Goal: Task Accomplishment & Management: Manage account settings

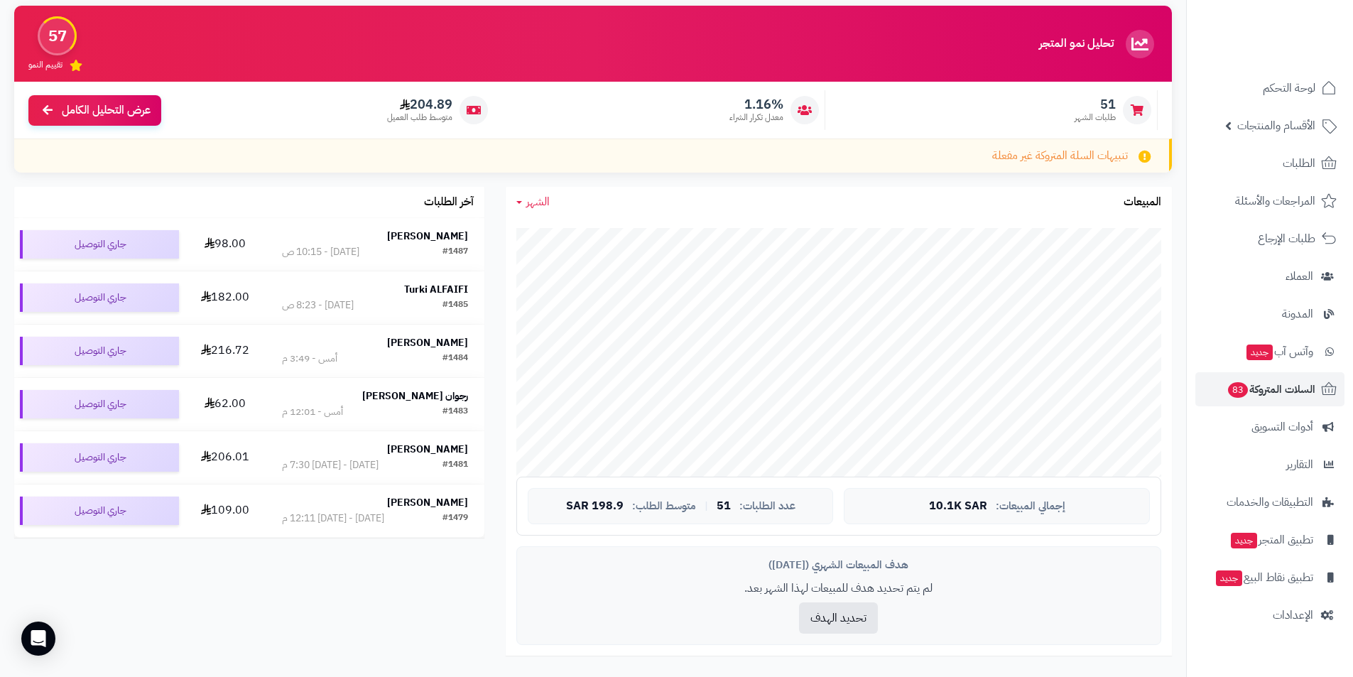
scroll to position [142, 0]
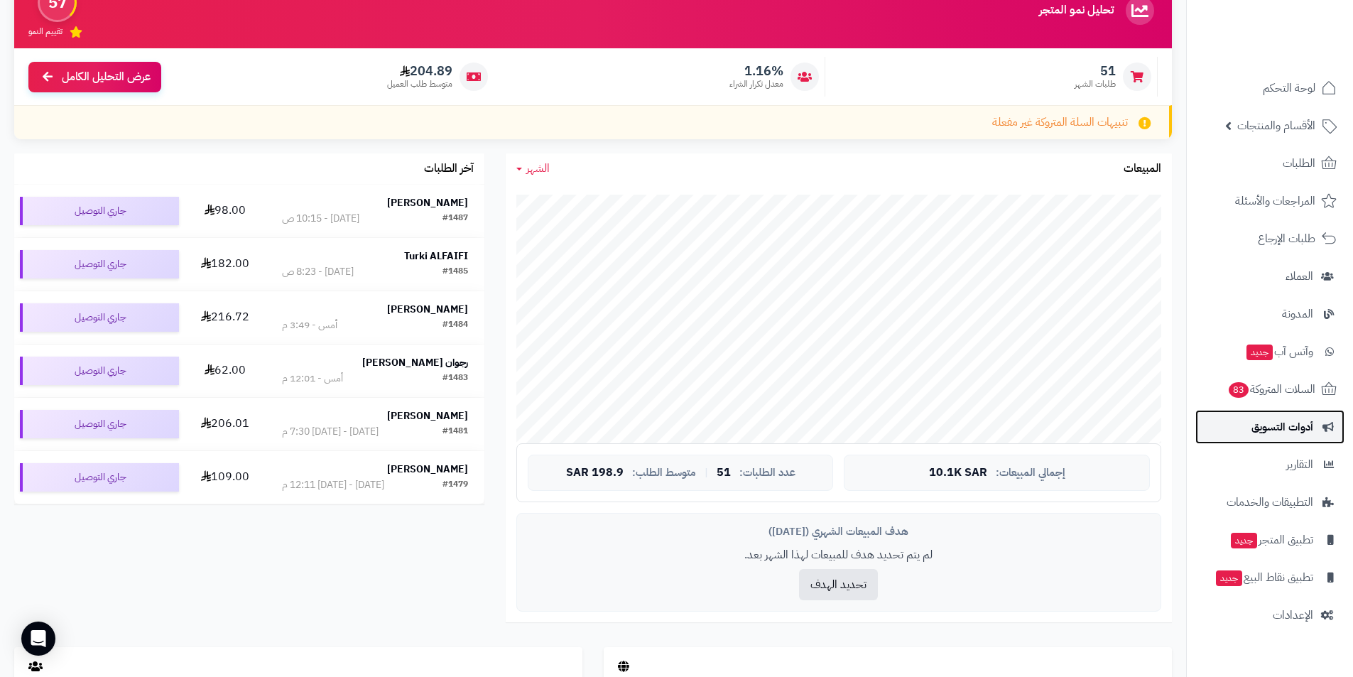
click at [1302, 425] on span "أدوات التسويق" at bounding box center [1282, 427] width 62 height 20
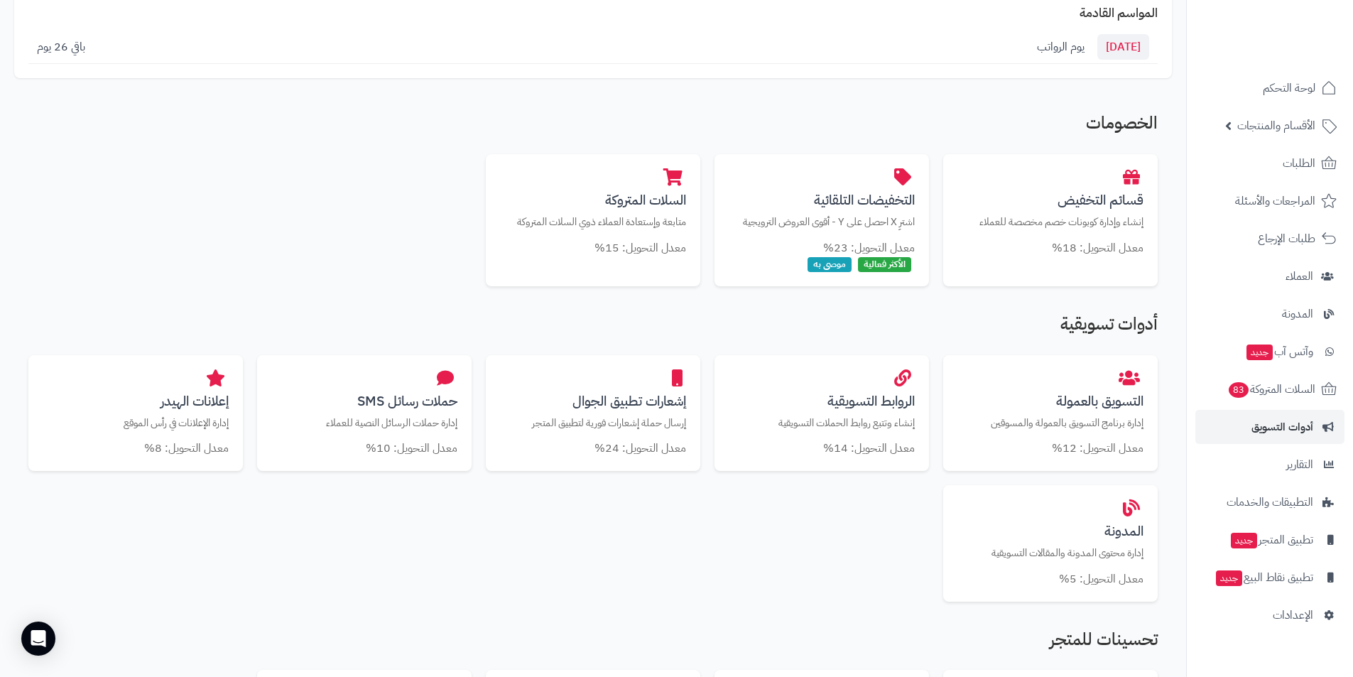
scroll to position [213, 0]
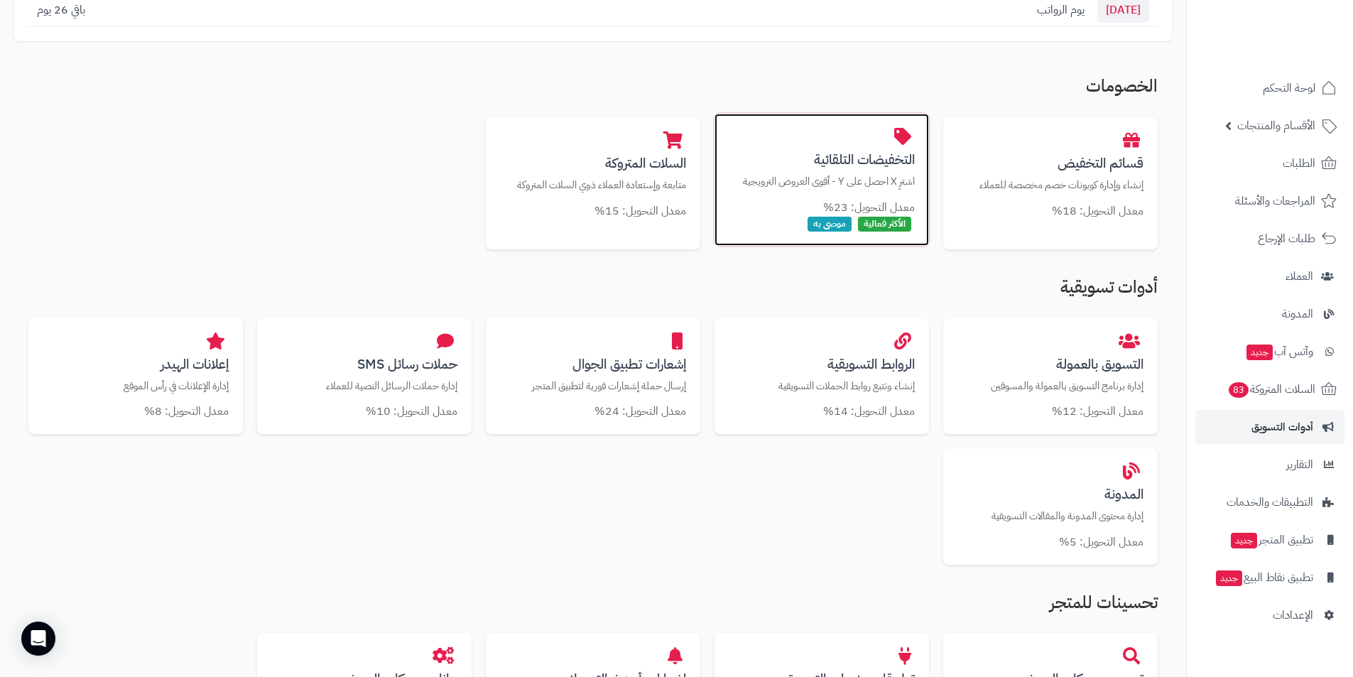
click at [852, 167] on h3 "التخفيضات التلقائية" at bounding box center [822, 159] width 186 height 15
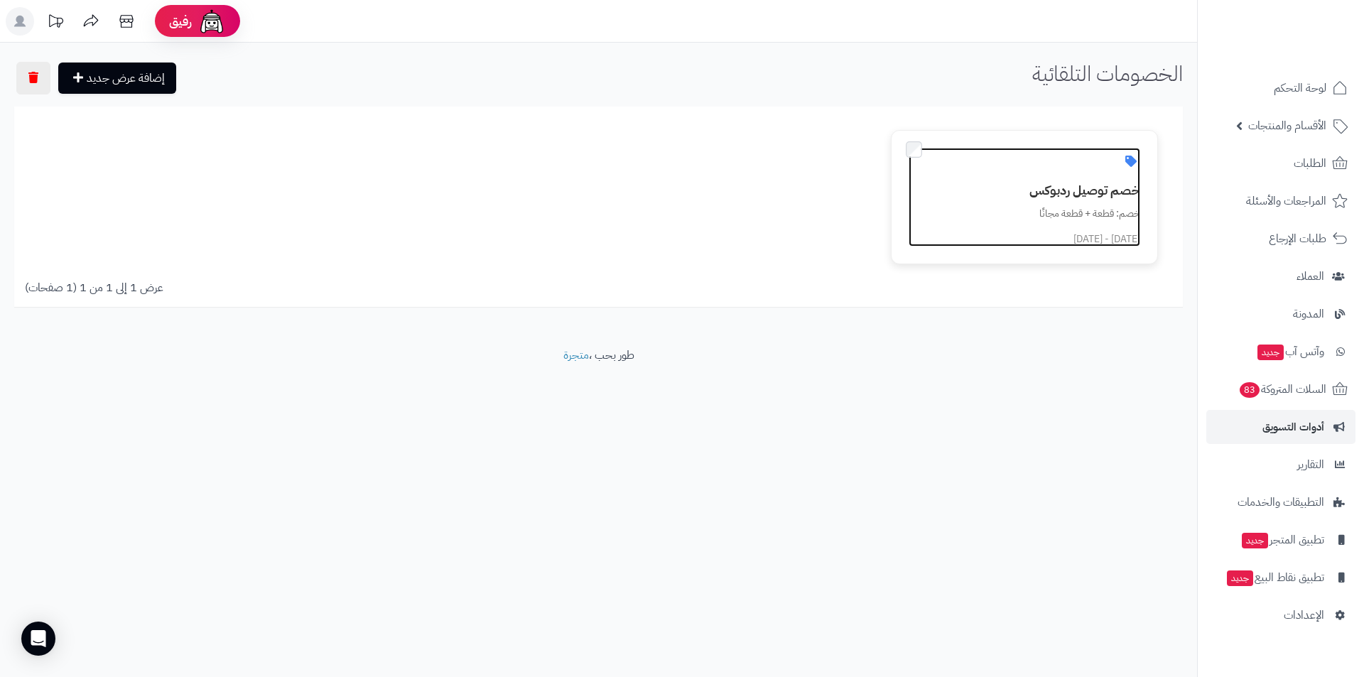
click at [1088, 197] on h3 "خصم توصيل ردبوكس" at bounding box center [1032, 190] width 214 height 14
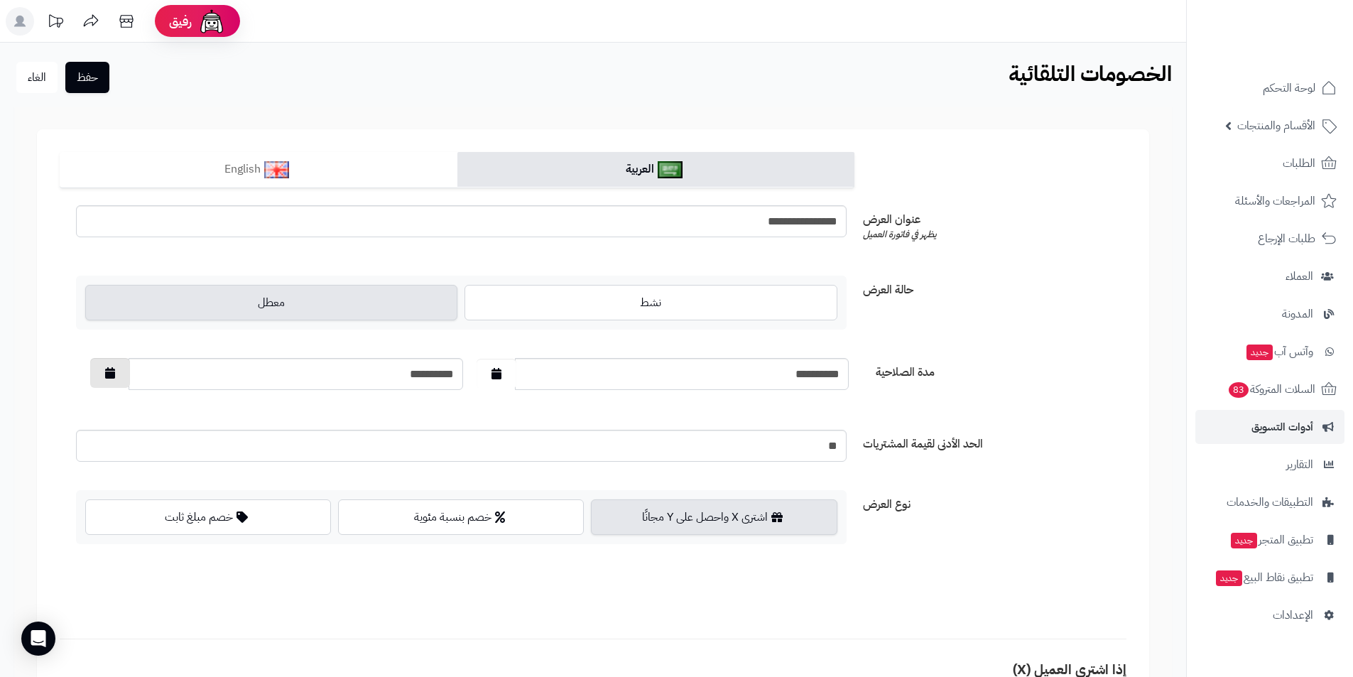
click at [121, 378] on button "button" at bounding box center [110, 373] width 40 height 30
click at [126, 535] on td "3" at bounding box center [127, 533] width 26 height 21
type input "**********"
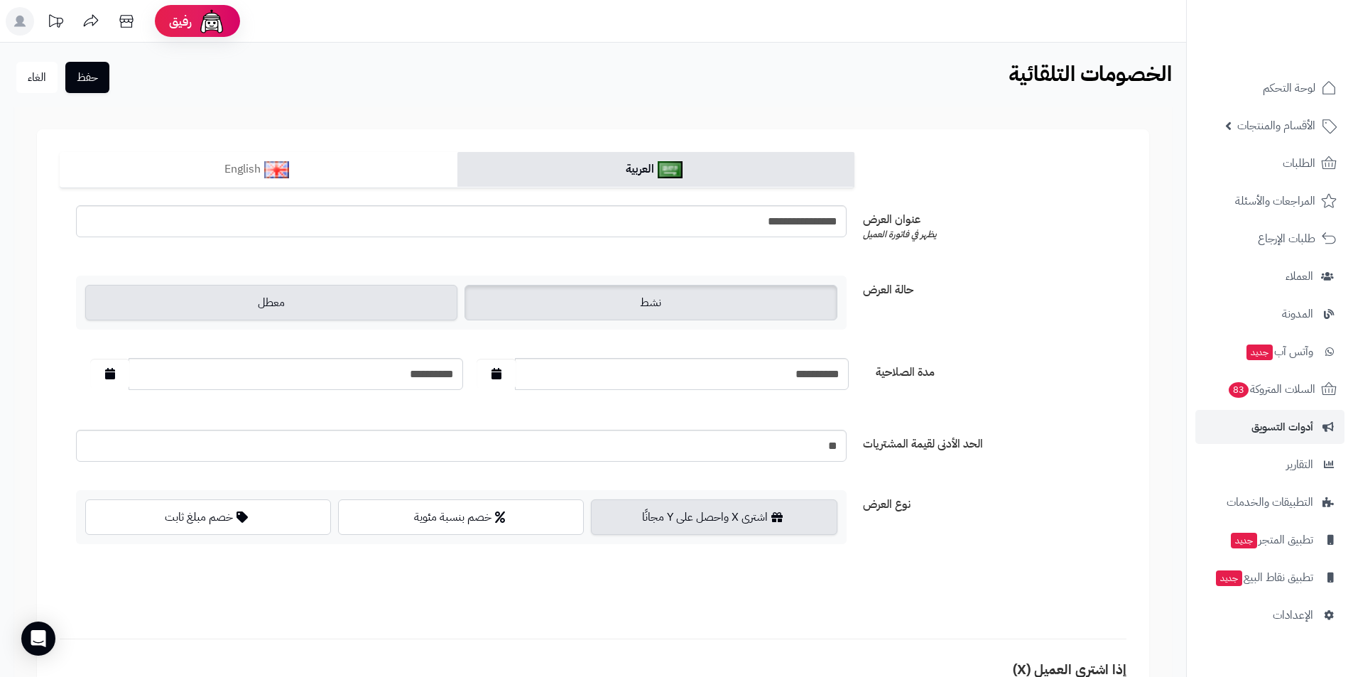
click at [630, 303] on label "نشط" at bounding box center [650, 303] width 372 height 36
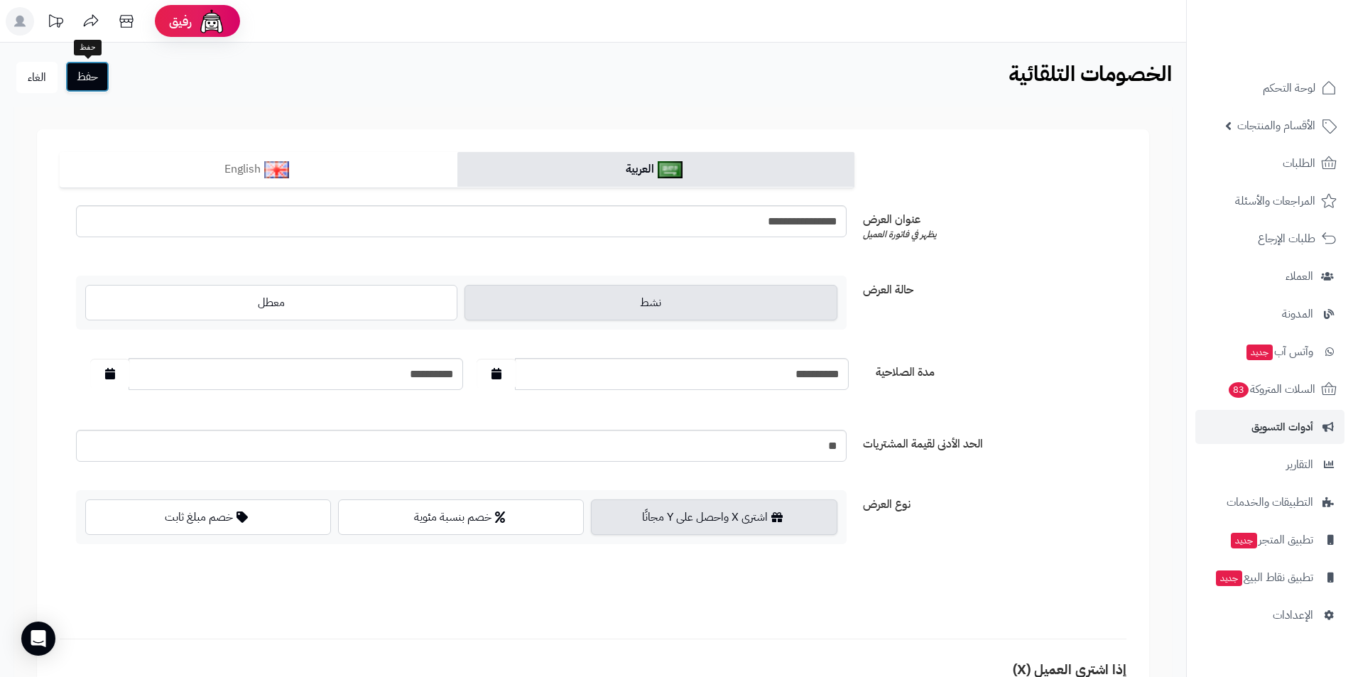
click at [85, 68] on button "حفظ" at bounding box center [87, 76] width 44 height 31
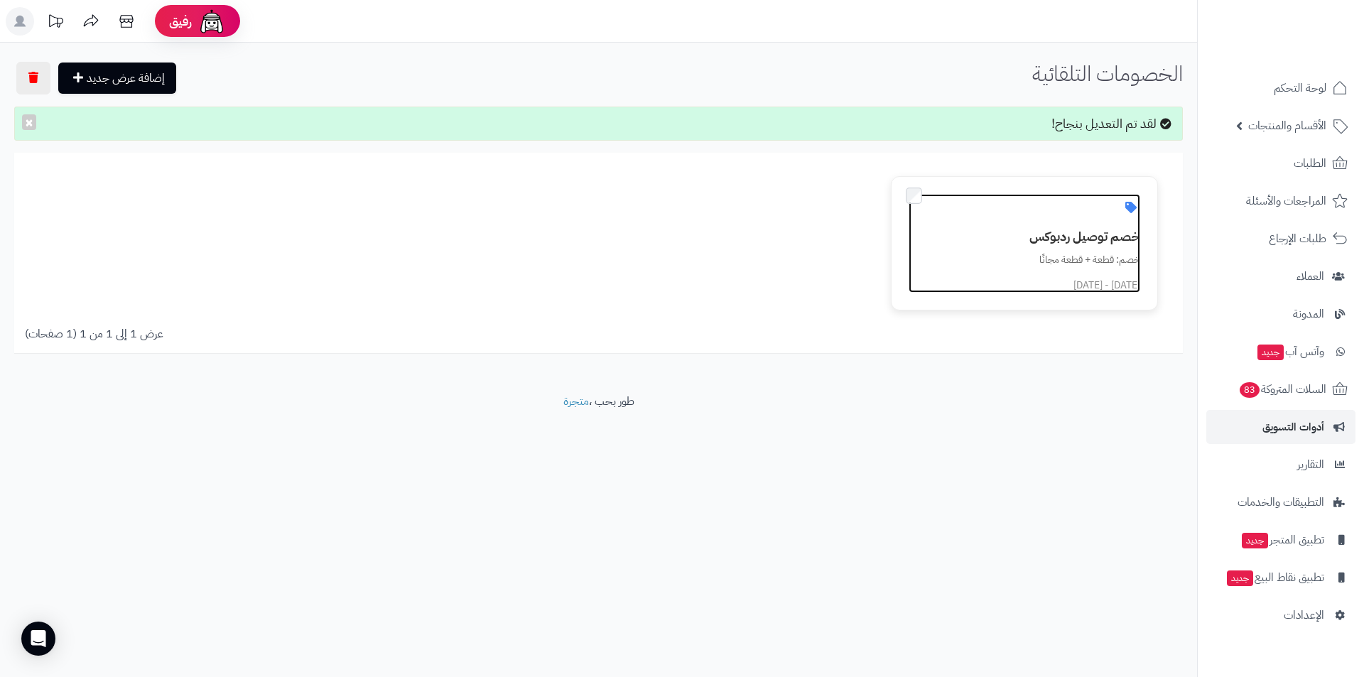
click at [1004, 236] on h3 "خصم توصيل ردبوكس" at bounding box center [1032, 236] width 214 height 14
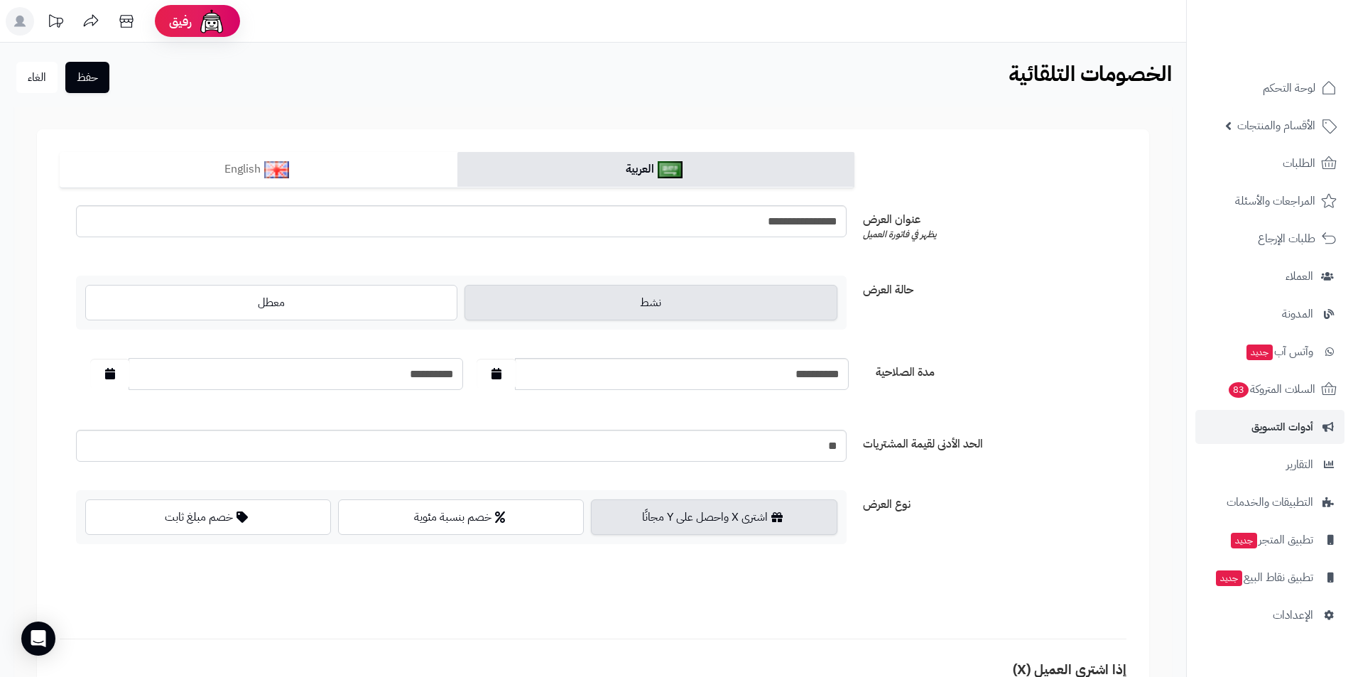
click at [372, 379] on input "**********" at bounding box center [296, 374] width 335 height 32
click at [447, 376] on input "**********" at bounding box center [296, 374] width 335 height 32
click at [112, 381] on button "button" at bounding box center [110, 373] width 40 height 30
click at [208, 452] on td "30" at bounding box center [203, 448] width 26 height 21
type input "**********"
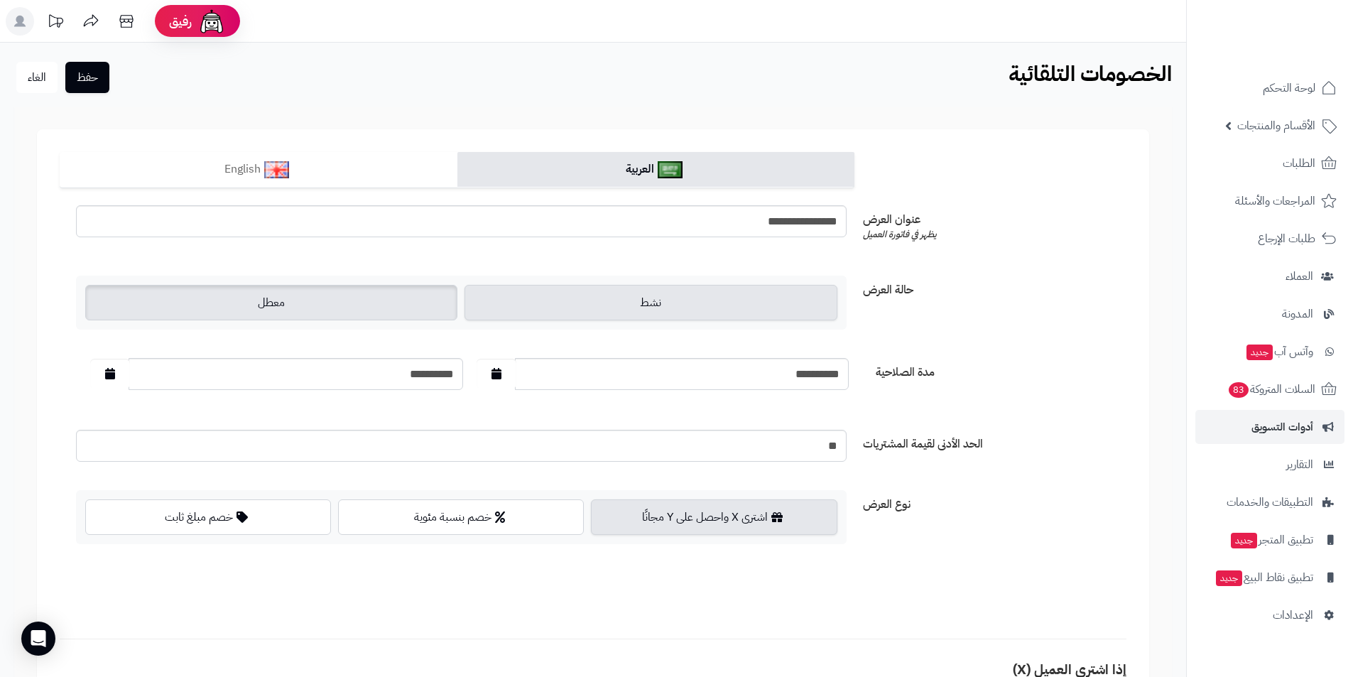
click at [398, 307] on label "معطل" at bounding box center [271, 303] width 372 height 36
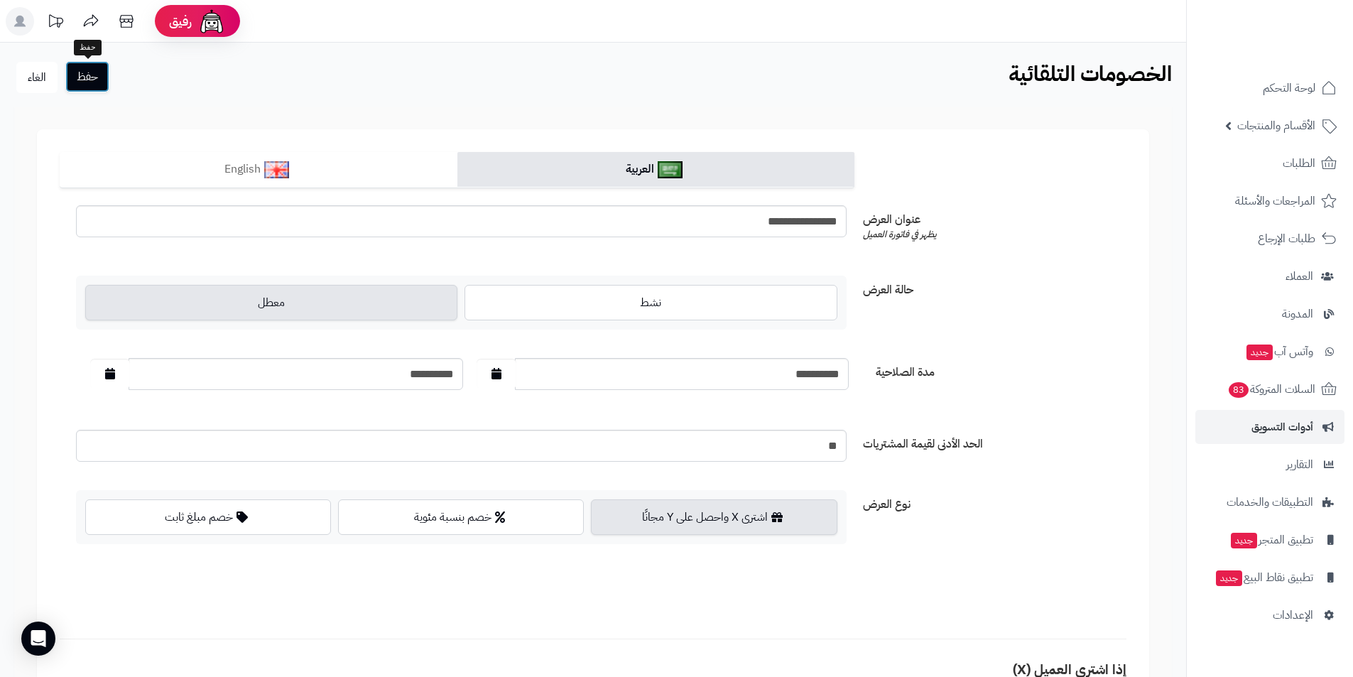
click at [88, 81] on button "حفظ" at bounding box center [87, 76] width 44 height 31
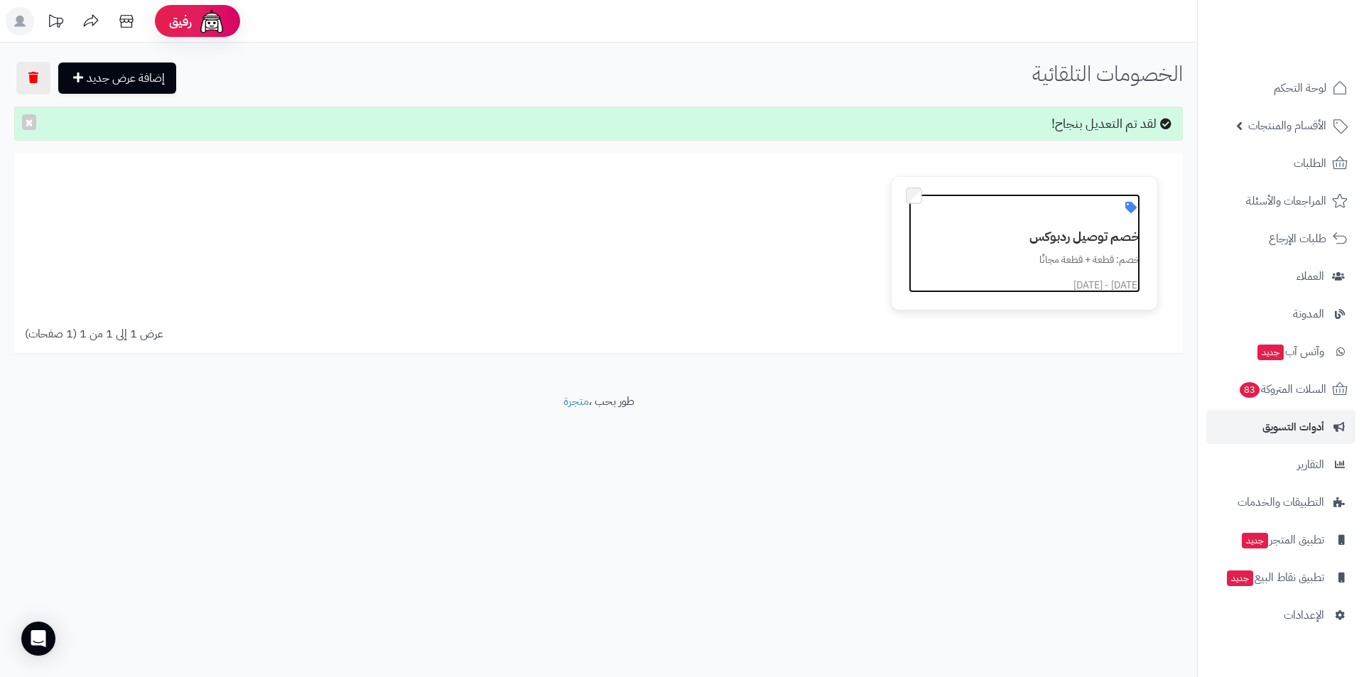
click at [1031, 224] on link "خصم توصيل ردبوكس خصم: قطعة + قطعة مجانًا 15/09/2025 - 30/09/2025" at bounding box center [1024, 243] width 232 height 99
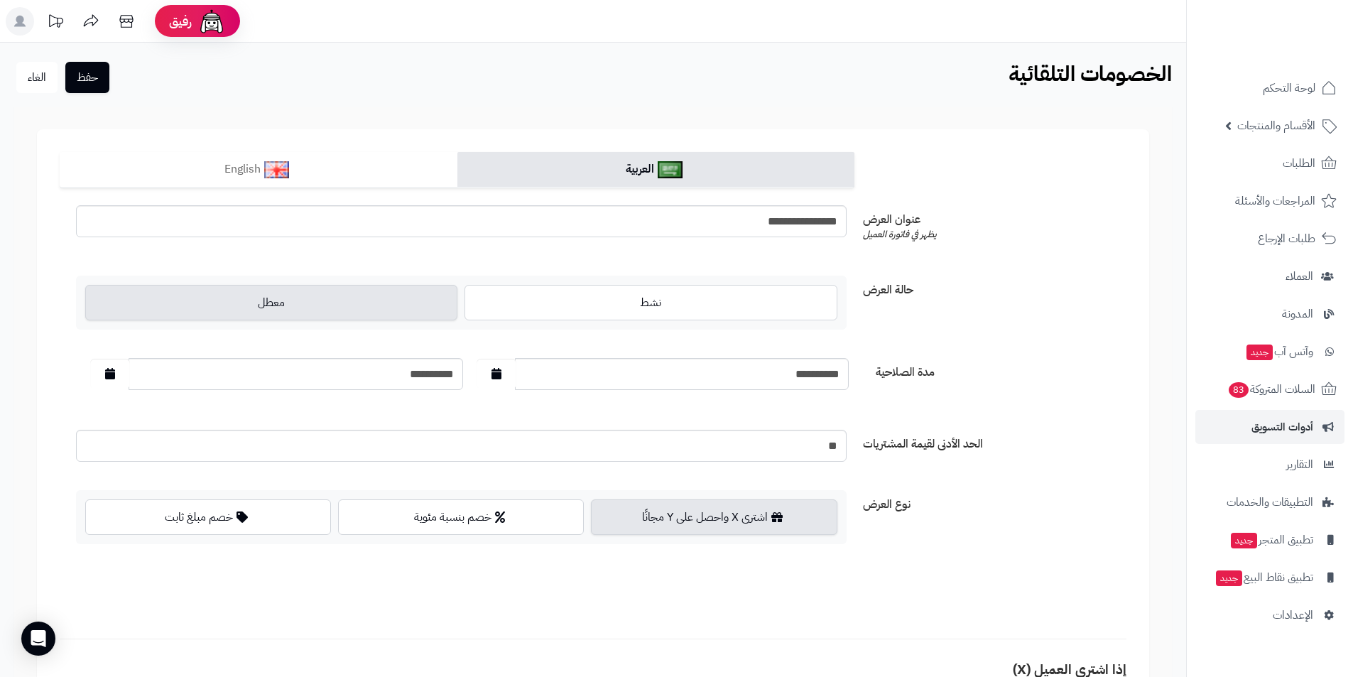
click at [358, 310] on label "معطل" at bounding box center [271, 303] width 372 height 36
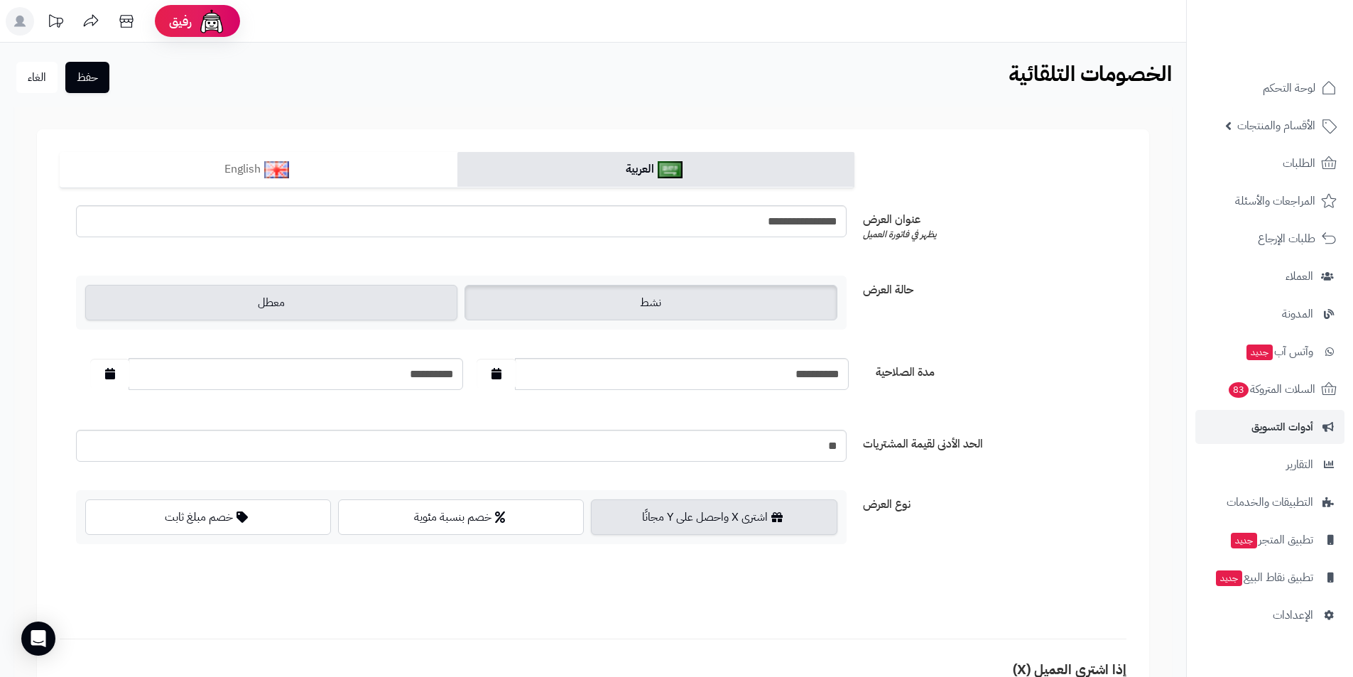
click at [588, 312] on label "نشط" at bounding box center [650, 303] width 372 height 36
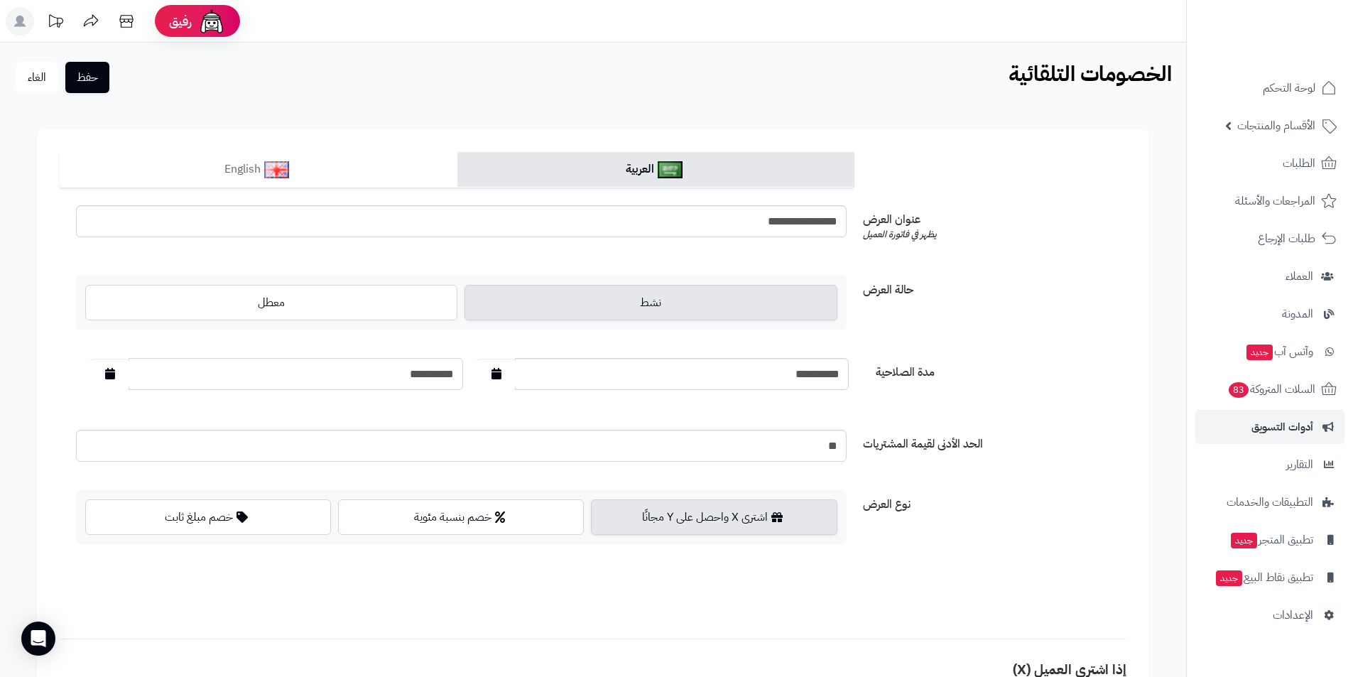
click at [426, 376] on input "**********" at bounding box center [296, 374] width 335 height 32
click at [129, 378] on button "button" at bounding box center [110, 373] width 40 height 30
click at [136, 536] on td "3" at bounding box center [127, 533] width 26 height 21
type input "**********"
click at [97, 76] on button "حفظ" at bounding box center [87, 76] width 44 height 31
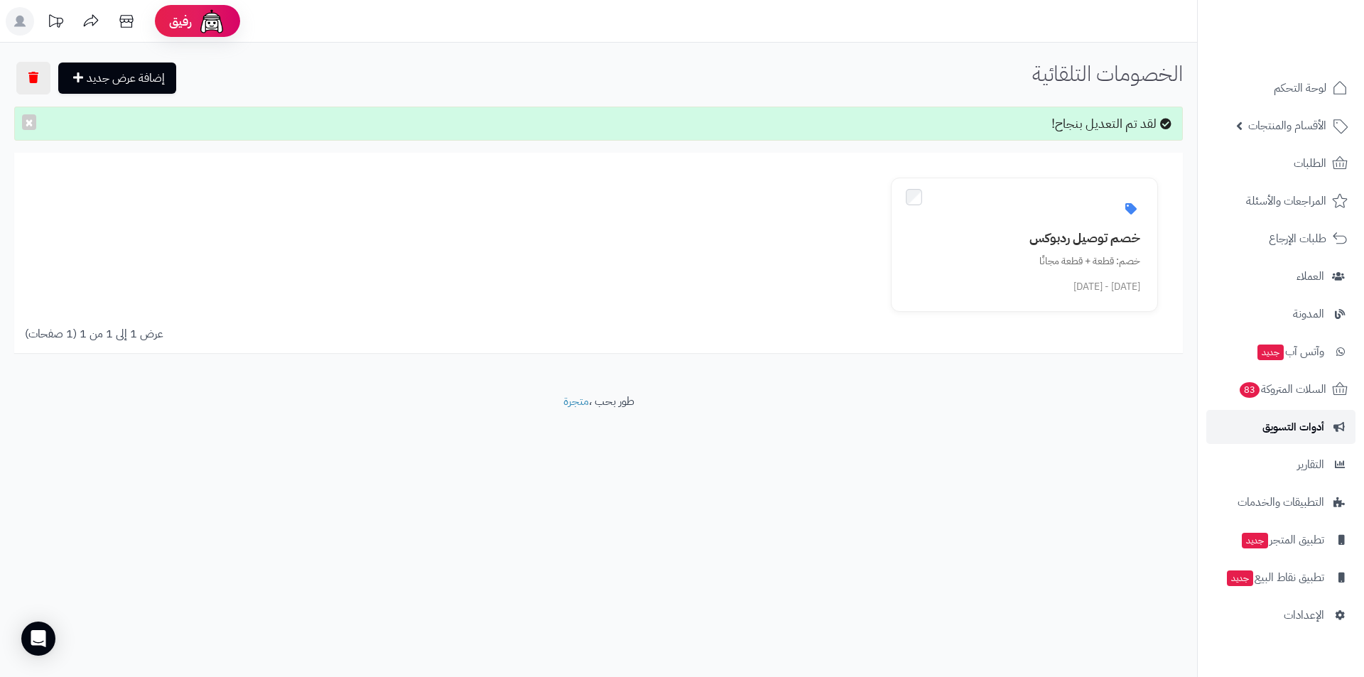
click at [1291, 428] on span "أدوات التسويق" at bounding box center [1293, 427] width 62 height 20
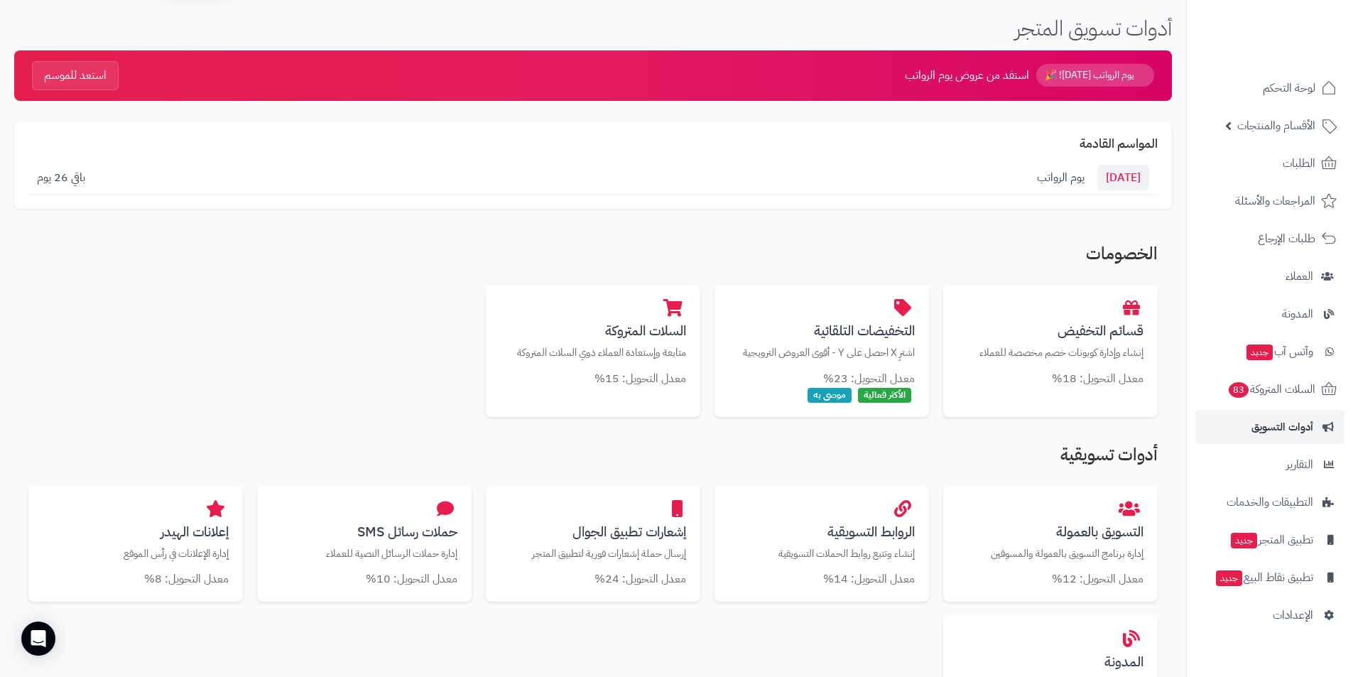
scroll to position [71, 0]
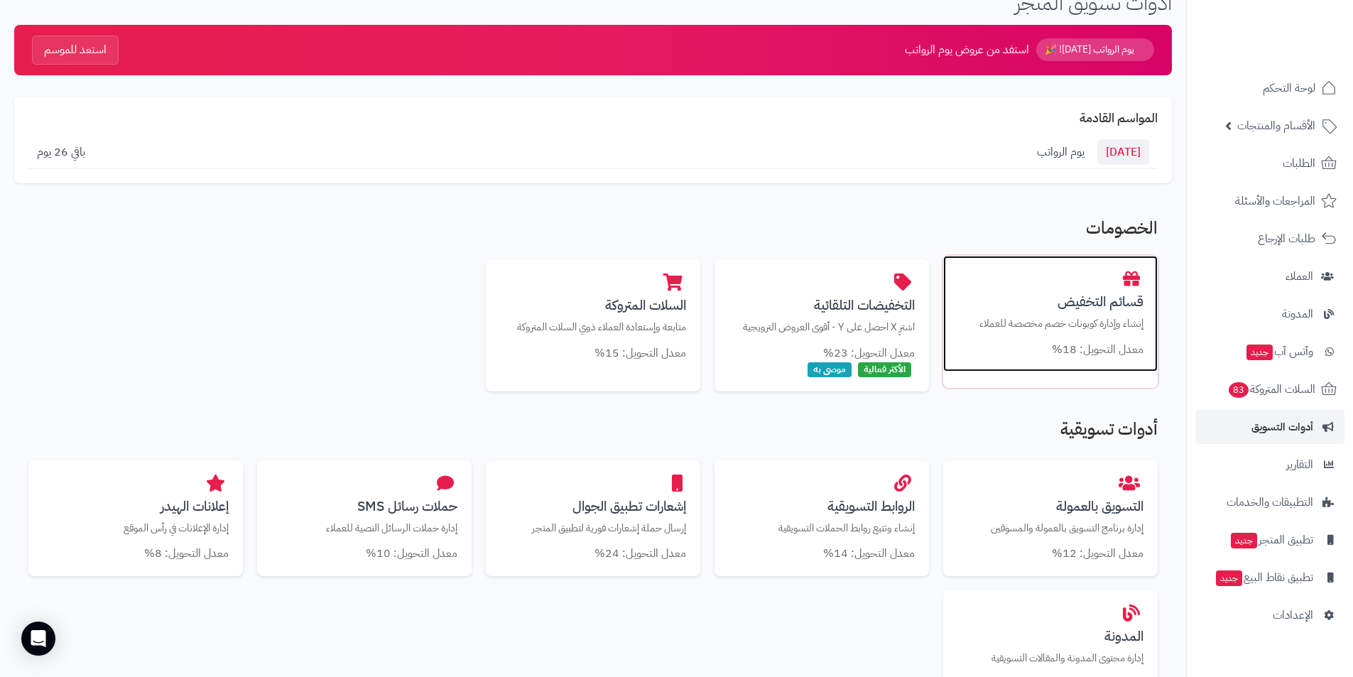
click at [1055, 336] on div "قسائم التخفيض إنشاء وإدارة كوبونات خصم مخصصة للعملاء معدل التحويل: 18%" at bounding box center [1050, 314] width 214 height 116
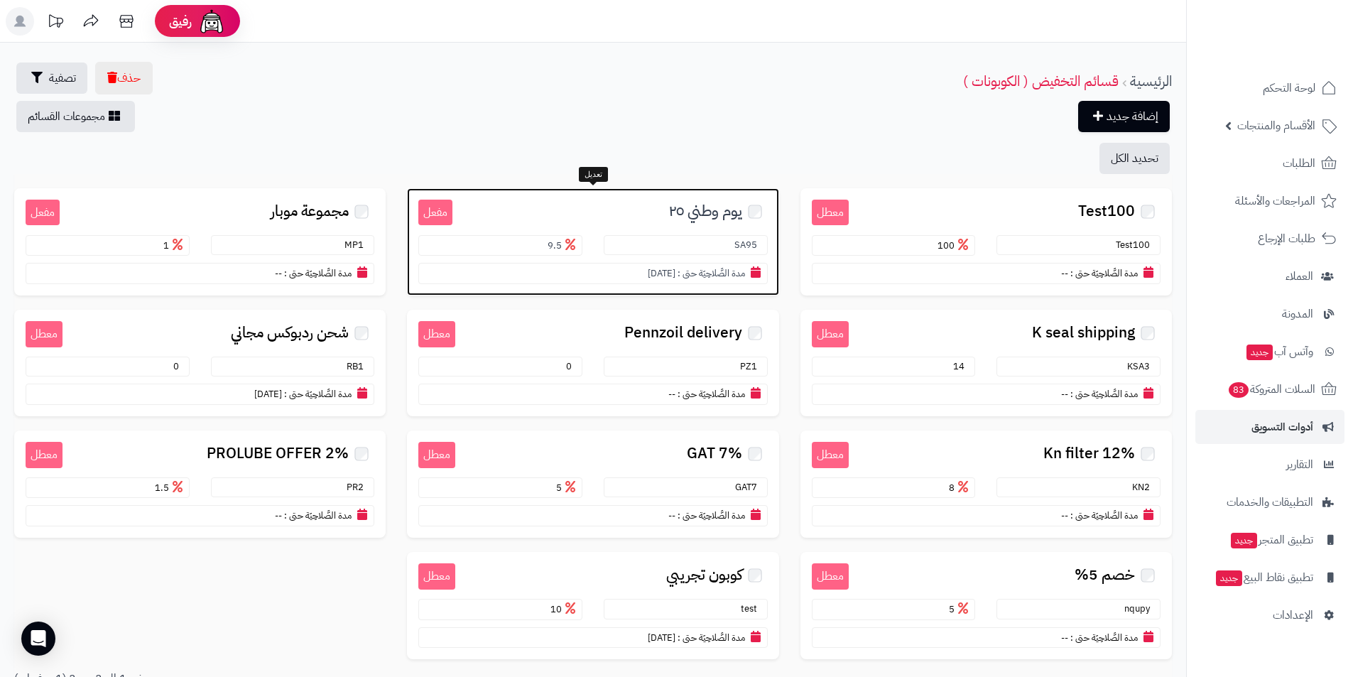
click at [611, 207] on h3 "يوم وطني ٢٥" at bounding box center [609, 210] width 315 height 21
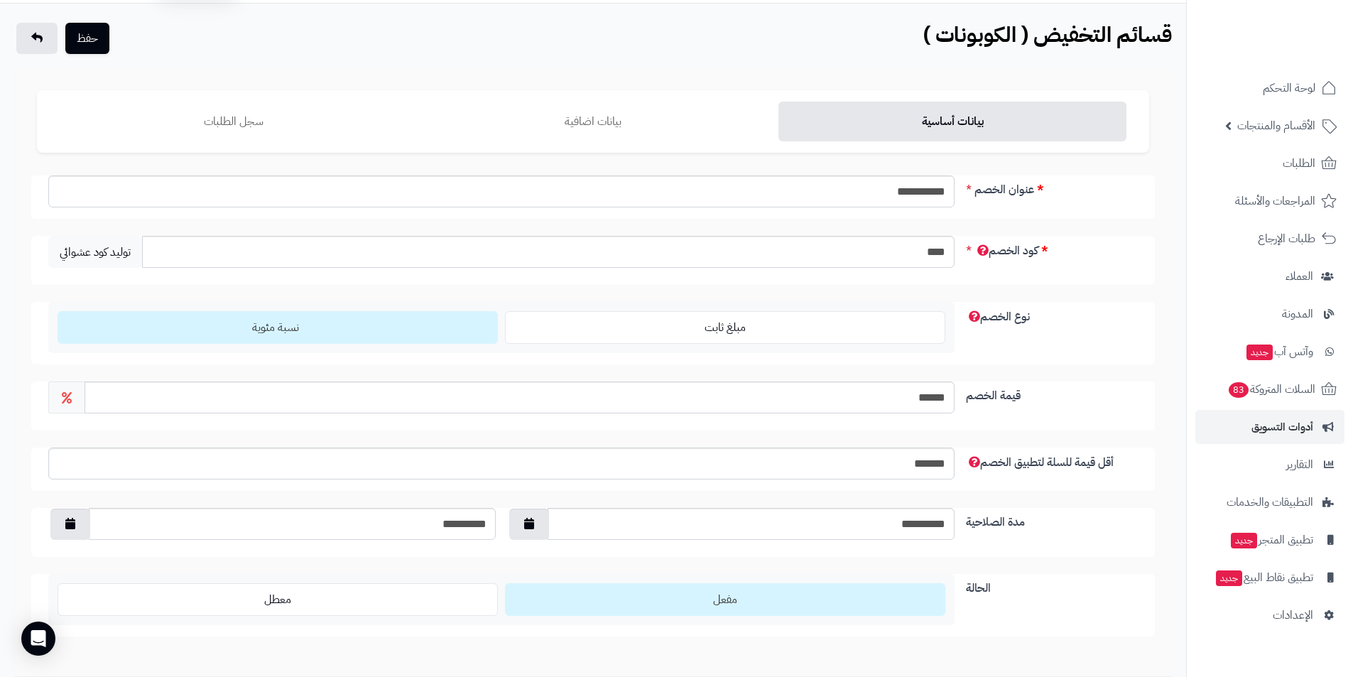
scroll to position [142, 0]
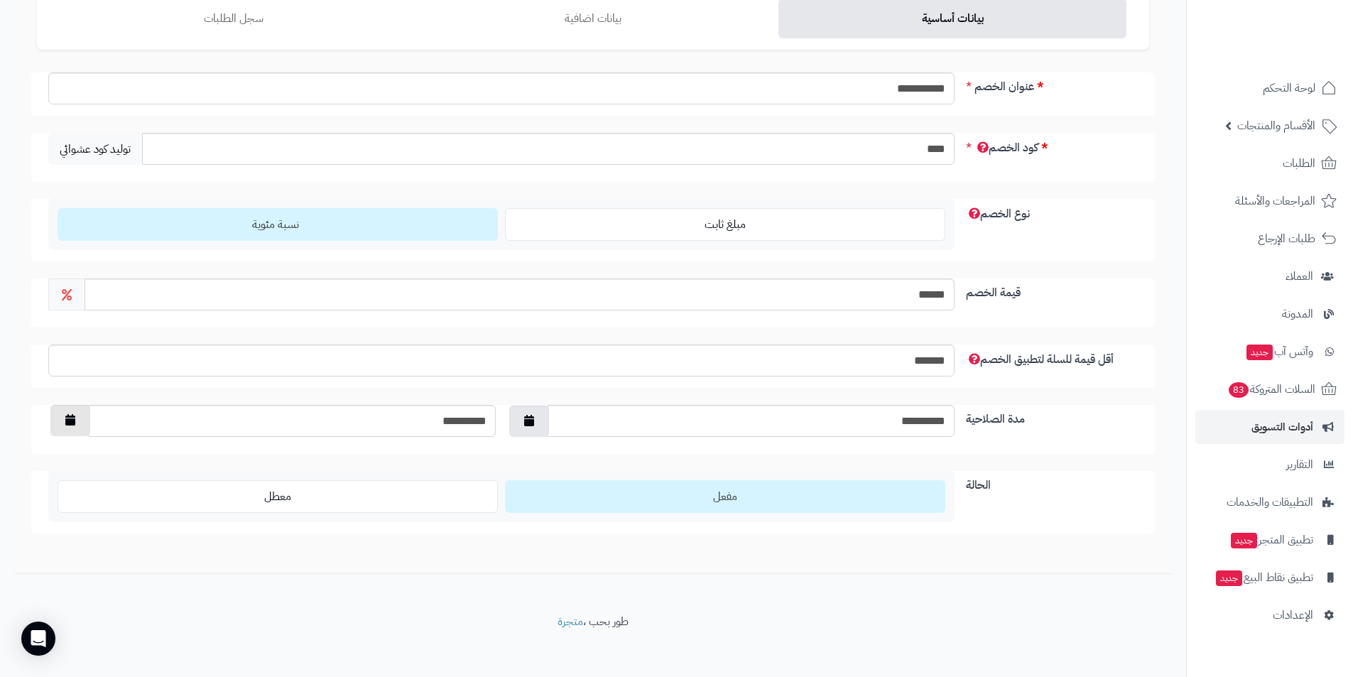
click at [65, 428] on button "button" at bounding box center [70, 420] width 40 height 31
click at [308, 526] on div "الحالة مفعل معطل" at bounding box center [593, 502] width 1124 height 62
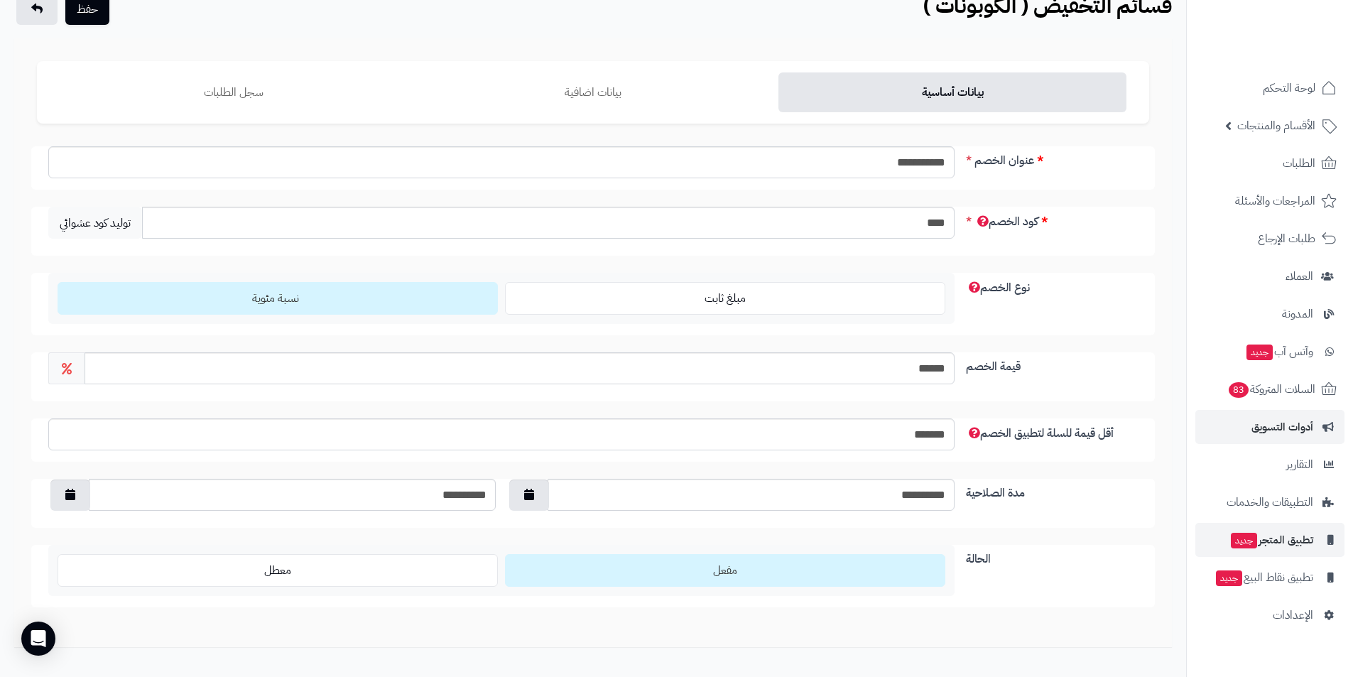
scroll to position [0, 0]
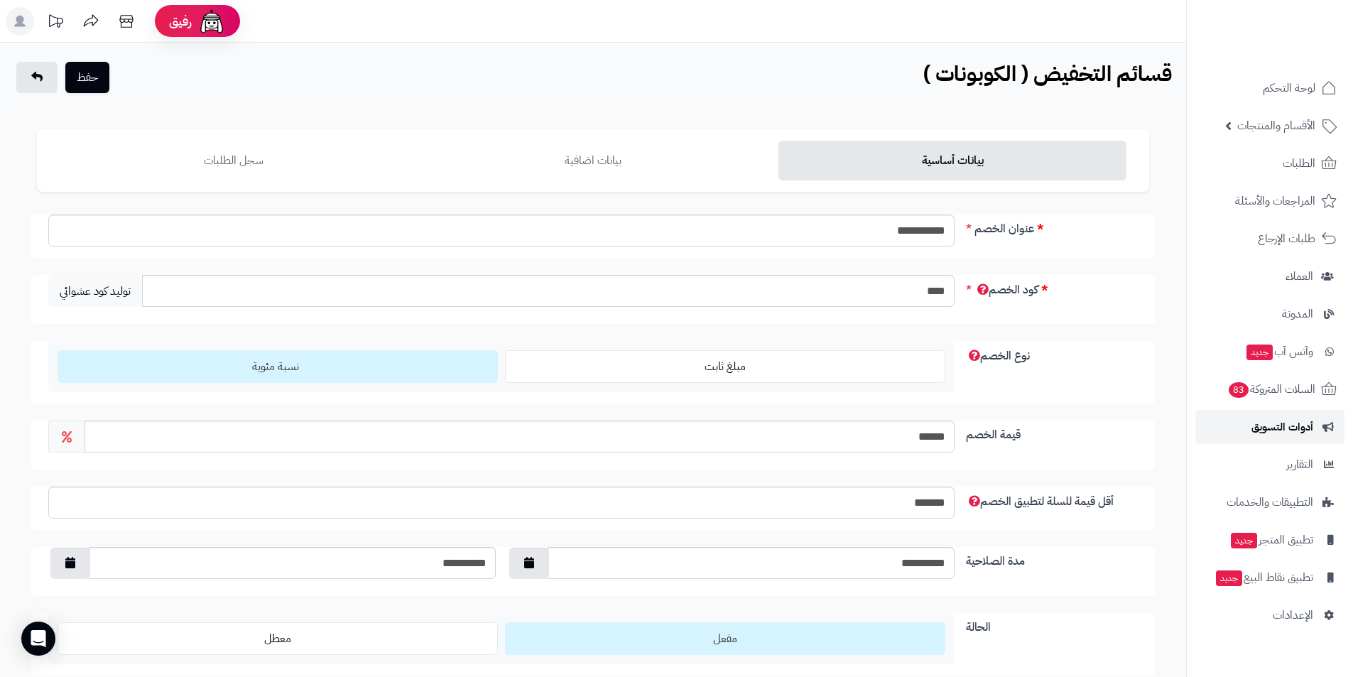
click at [1290, 426] on span "أدوات التسويق" at bounding box center [1282, 427] width 62 height 20
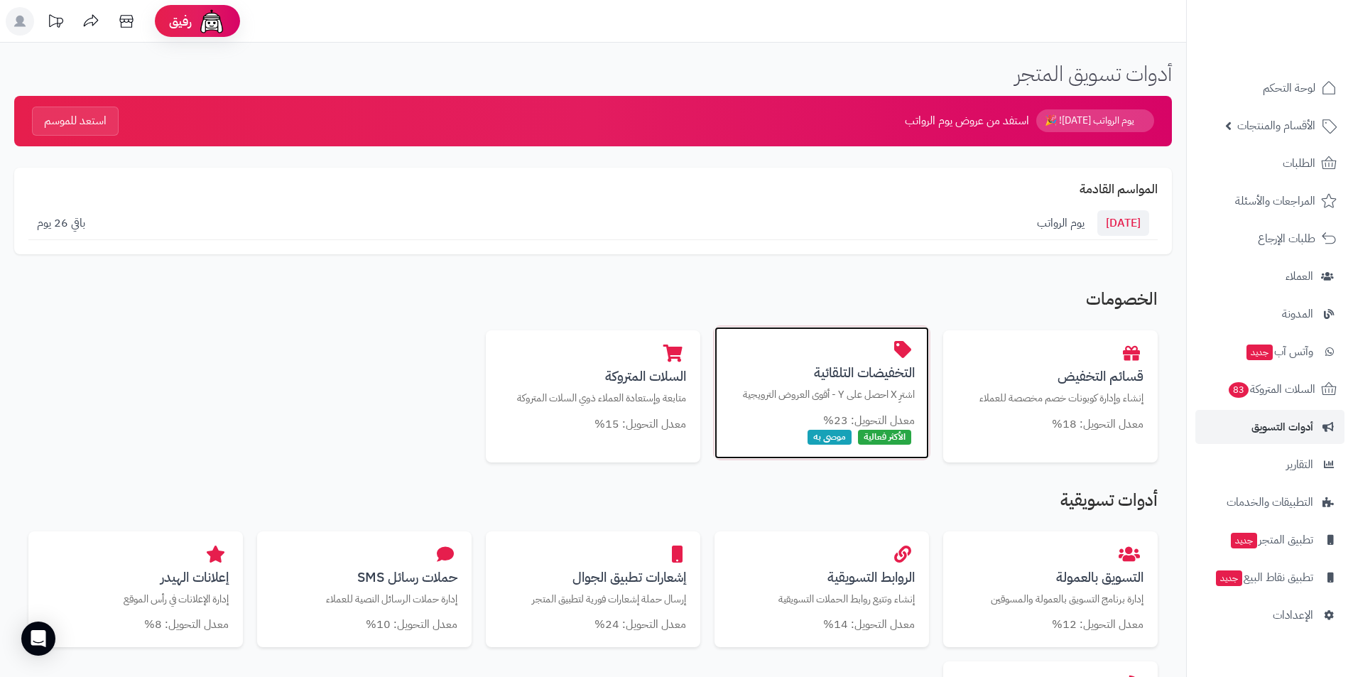
click at [861, 376] on h3 "التخفيضات التلقائية" at bounding box center [822, 372] width 186 height 15
